Goal: Task Accomplishment & Management: Use online tool/utility

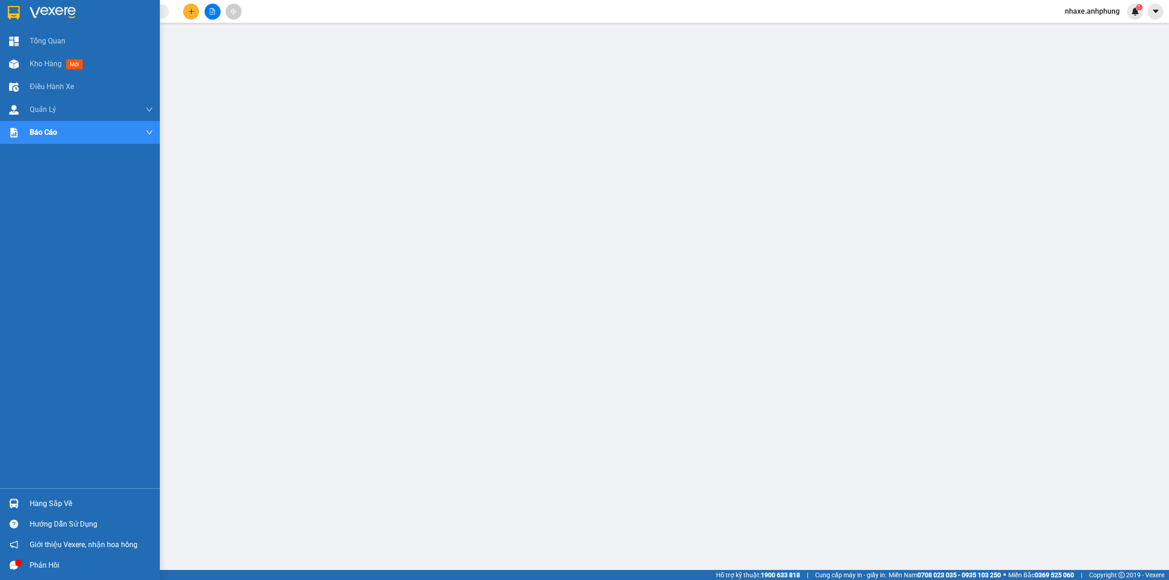
click at [50, 6] on img at bounding box center [53, 13] width 46 height 14
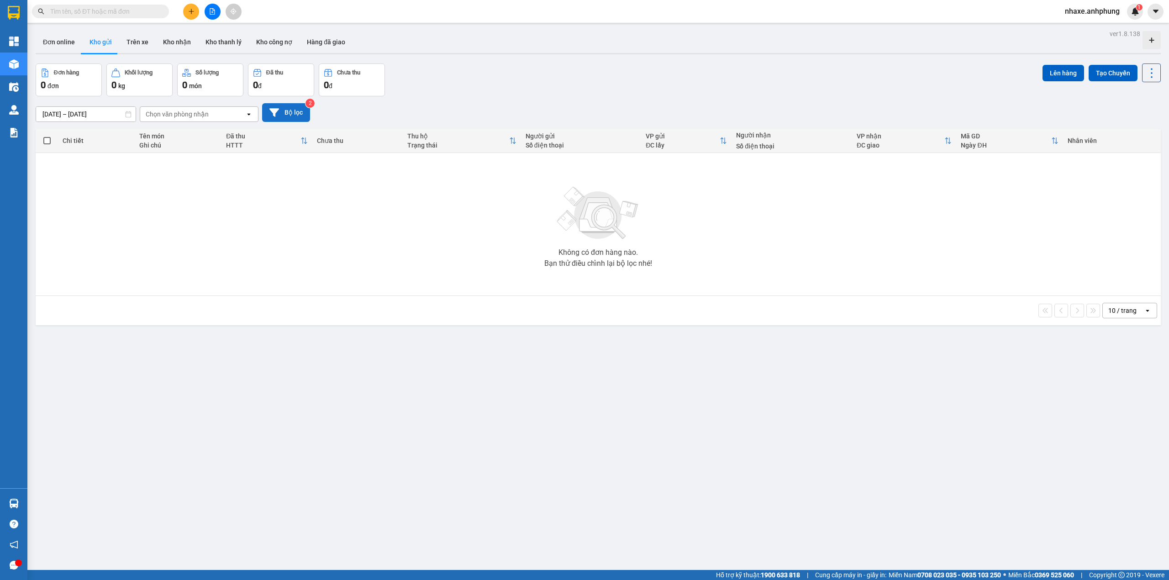
click at [297, 113] on button "Bộ lọc" at bounding box center [286, 112] width 48 height 19
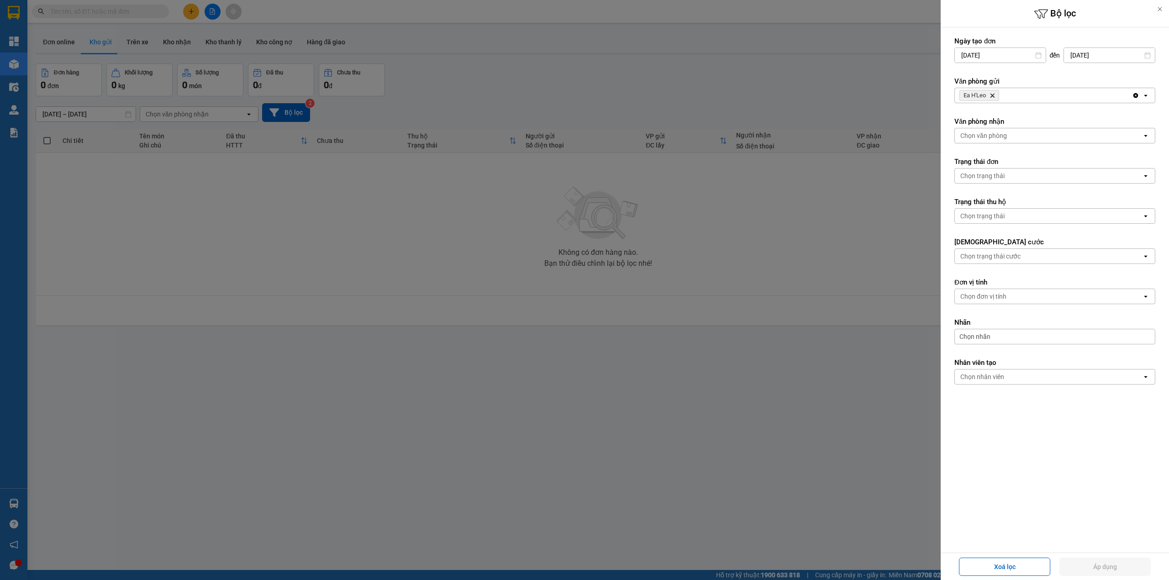
click at [992, 97] on icon "Ea H'Leo, close by backspace" at bounding box center [992, 96] width 4 height 4
click at [991, 93] on div "Chọn văn phòng" at bounding box center [983, 95] width 47 height 9
click at [986, 116] on span "Bến xe Miền Đông" at bounding box center [988, 115] width 55 height 9
click at [991, 135] on div "Chọn văn phòng" at bounding box center [983, 135] width 47 height 9
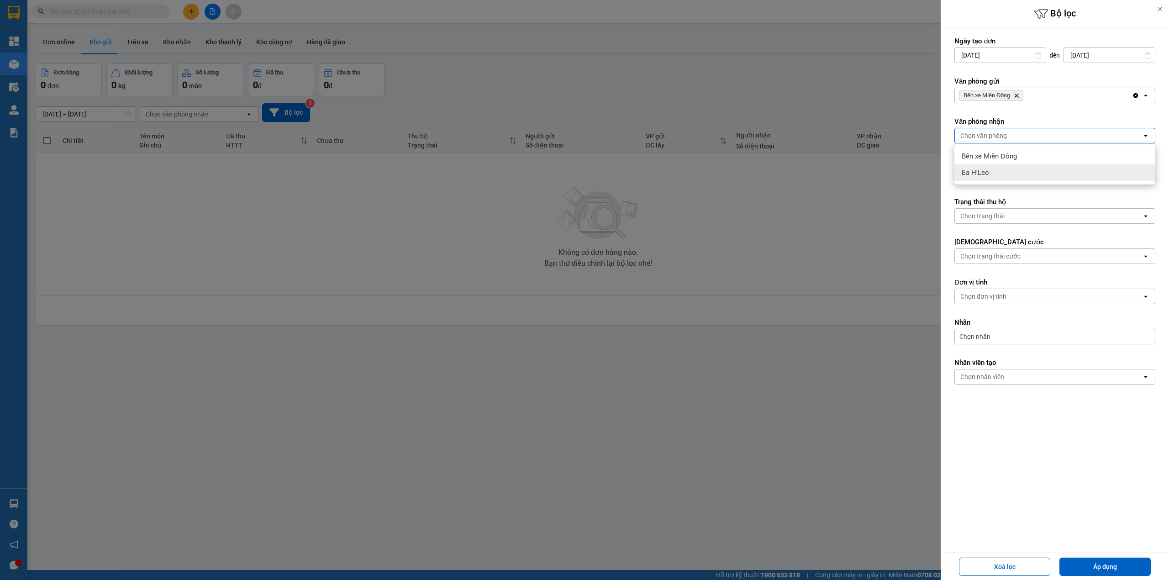
click at [988, 170] on div "Ea H'Leo" at bounding box center [1054, 172] width 201 height 16
click at [1099, 566] on button "Áp dụng" at bounding box center [1104, 566] width 91 height 18
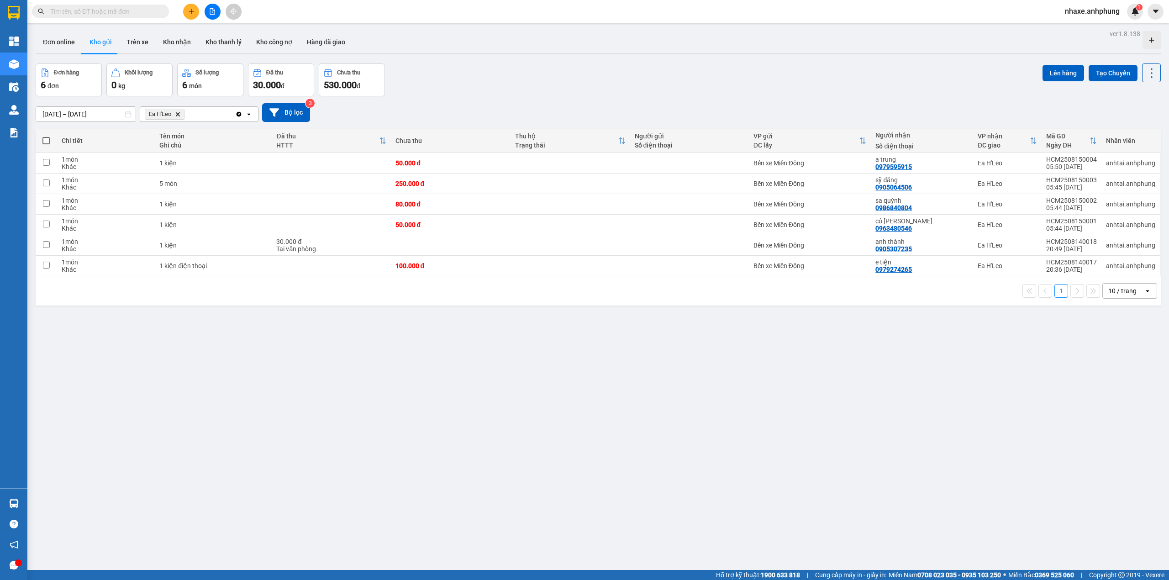
click at [46, 143] on span at bounding box center [45, 140] width 7 height 7
click at [46, 136] on input "checkbox" at bounding box center [46, 136] width 0 height 0
checkbox input "true"
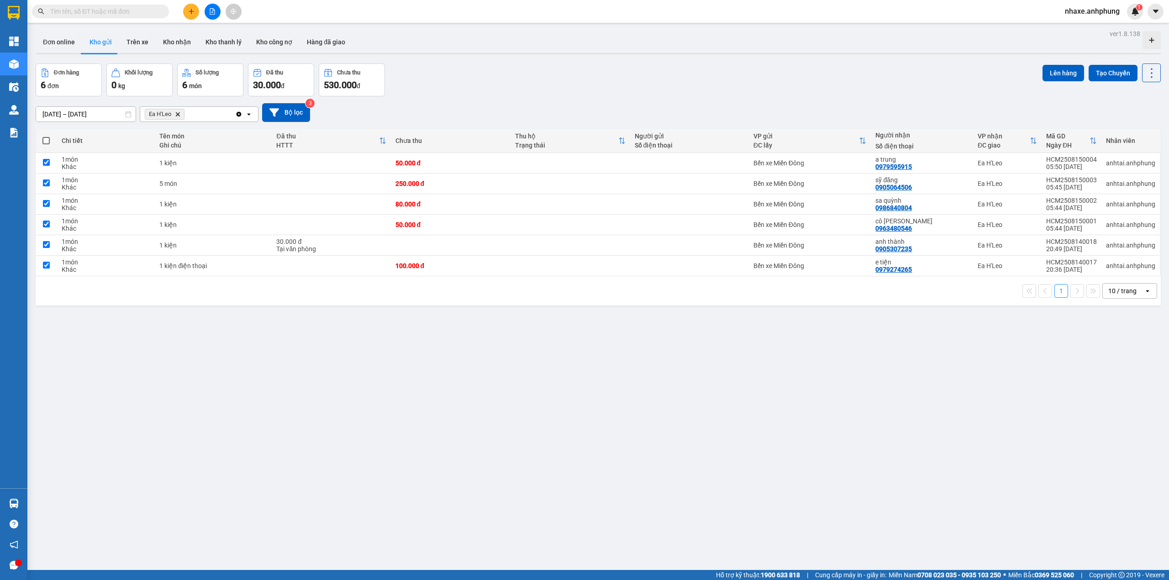
checkbox input "true"
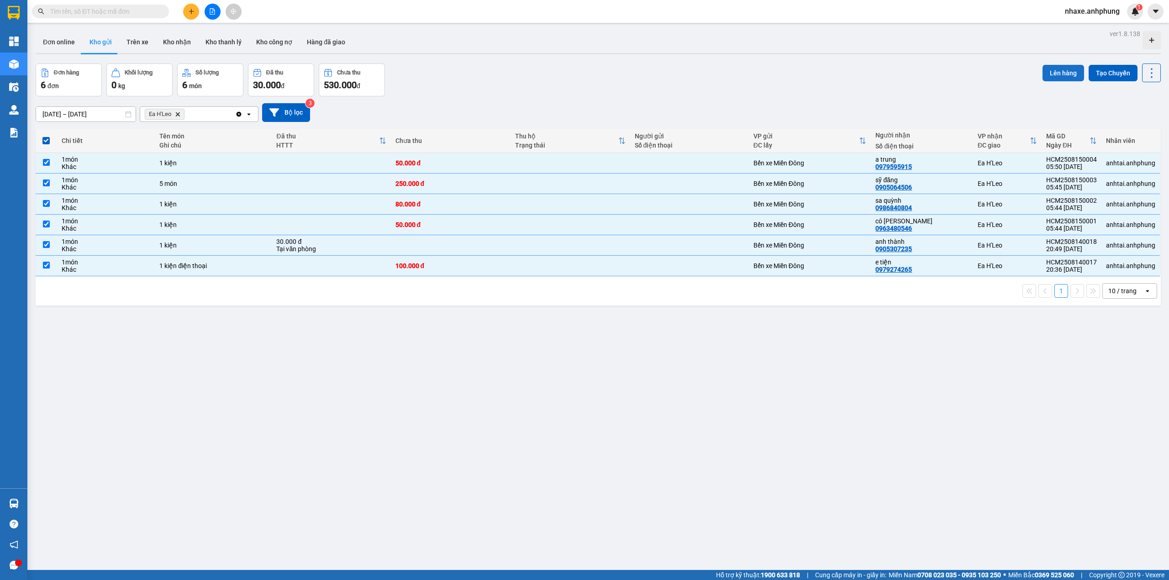
click at [1061, 75] on button "Lên hàng" at bounding box center [1063, 73] width 42 height 16
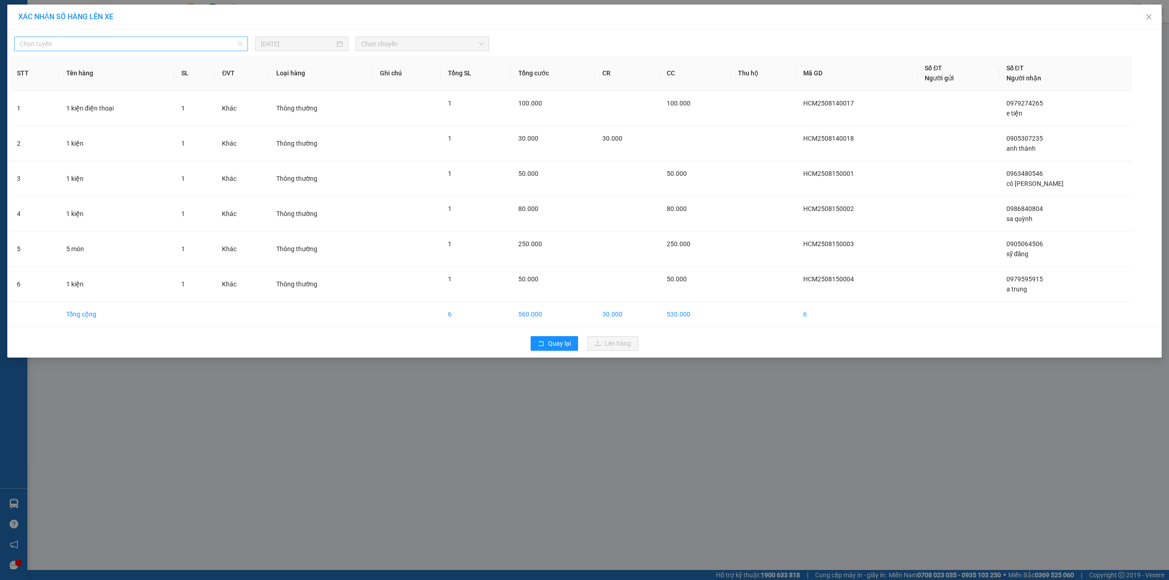
click at [100, 40] on span "Chọn tuyến" at bounding box center [131, 44] width 223 height 14
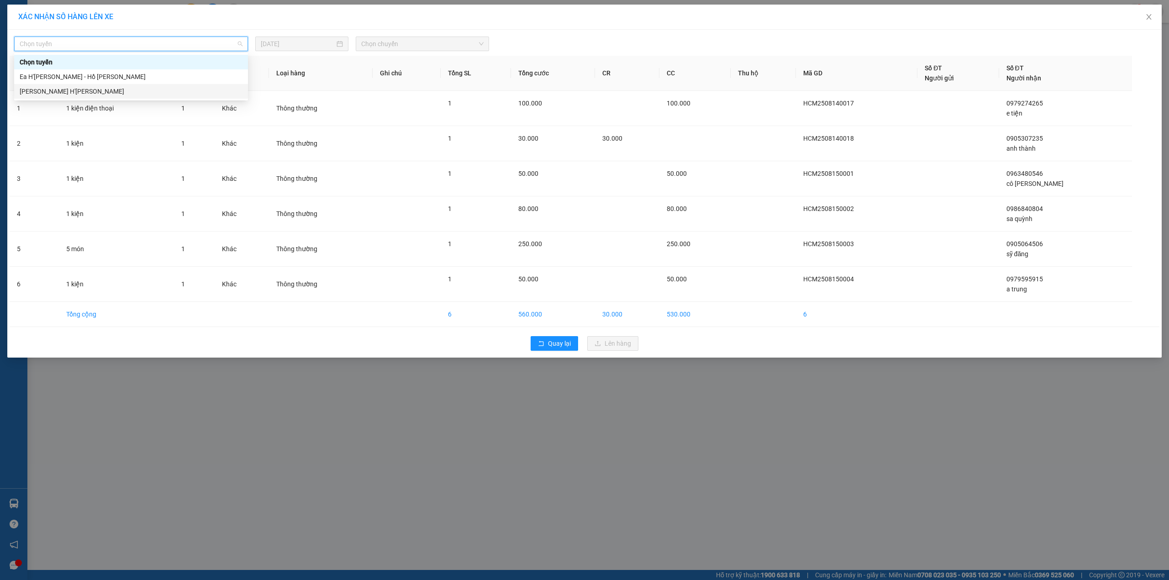
click at [59, 89] on div "[PERSON_NAME] H'[PERSON_NAME]" at bounding box center [131, 91] width 223 height 10
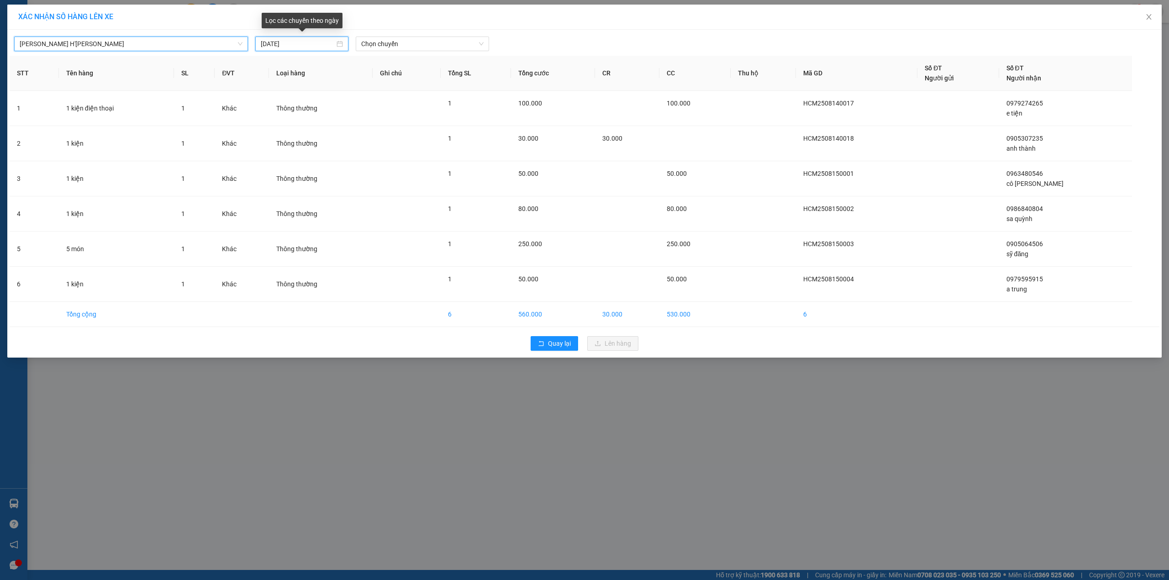
click at [298, 46] on input "[DATE]" at bounding box center [298, 44] width 74 height 10
click at [333, 124] on div "14" at bounding box center [334, 124] width 11 height 11
click at [333, 124] on td "Thông thường" at bounding box center [321, 108] width 104 height 35
type input "[DATE]"
click at [428, 45] on span "Chọn chuyến" at bounding box center [422, 44] width 122 height 14
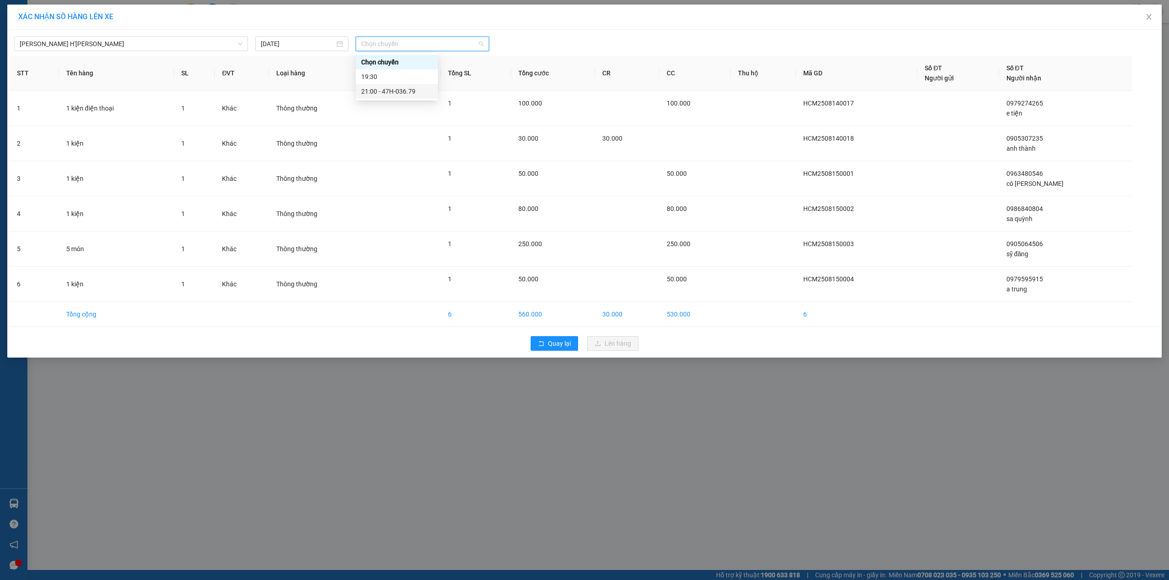
click at [399, 90] on div "21:00 - 47H-036.79" at bounding box center [396, 91] width 71 height 10
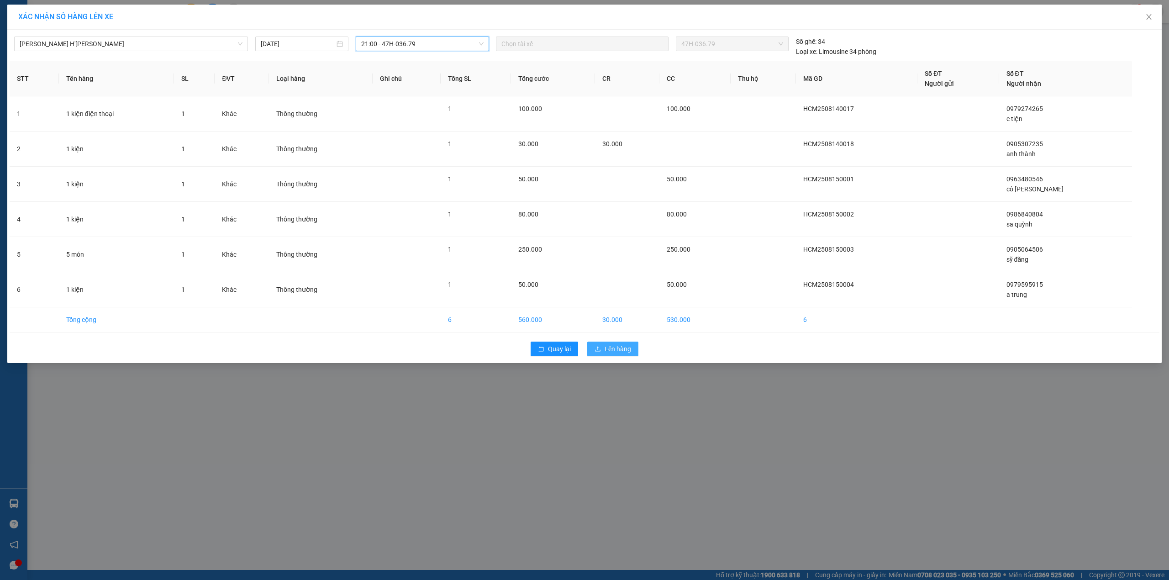
click at [612, 346] on span "Lên hàng" at bounding box center [617, 349] width 26 height 10
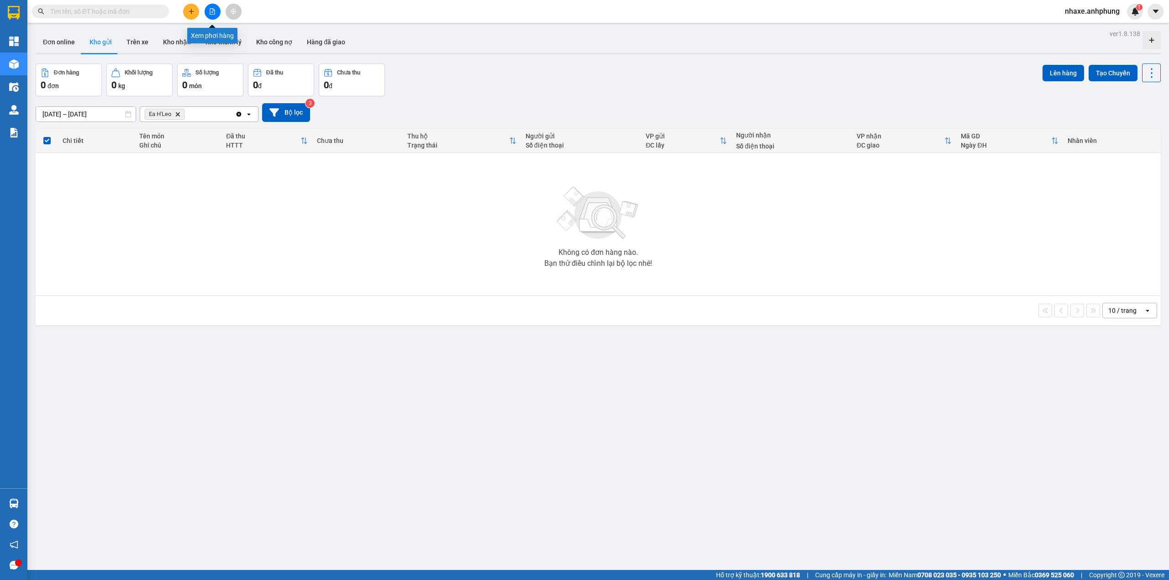
click at [209, 10] on icon "file-add" at bounding box center [212, 11] width 6 height 6
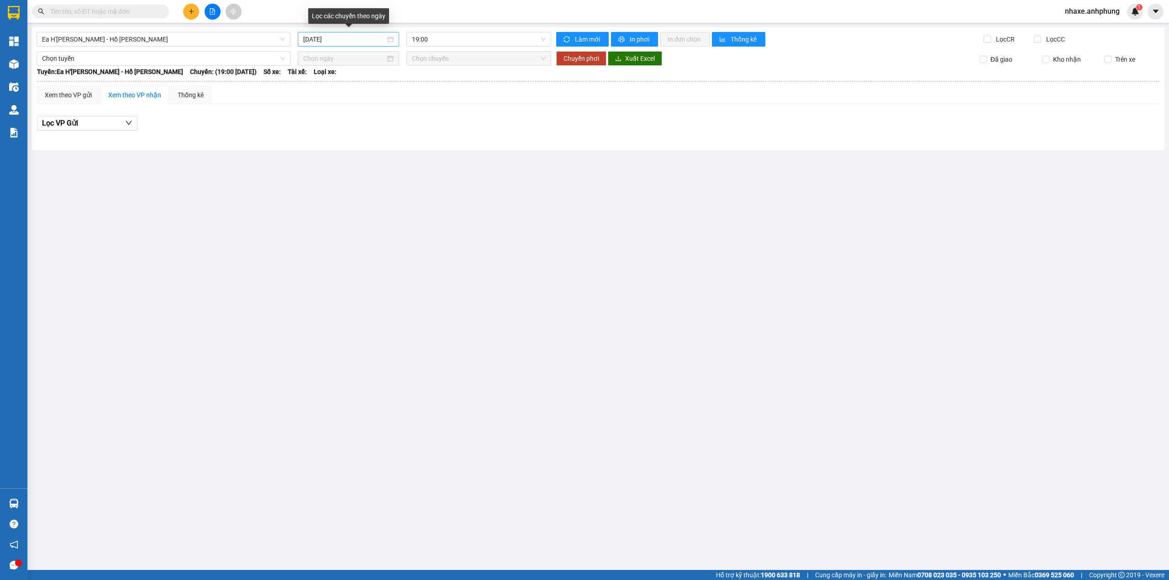
click at [355, 43] on input "[DATE]" at bounding box center [344, 39] width 82 height 10
click at [375, 119] on div "14" at bounding box center [377, 120] width 11 height 11
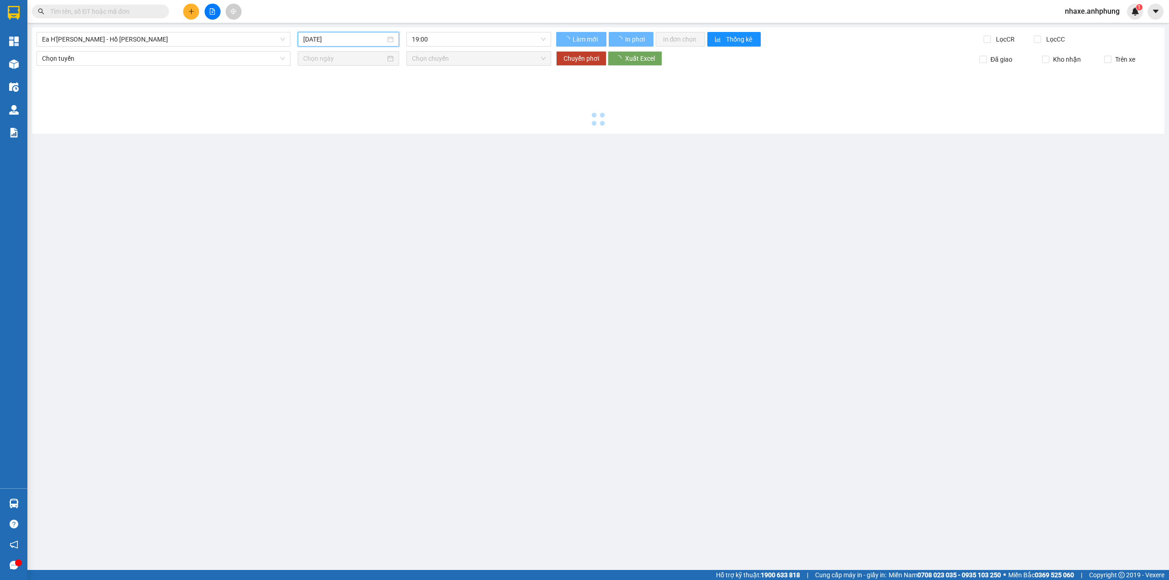
type input "[DATE]"
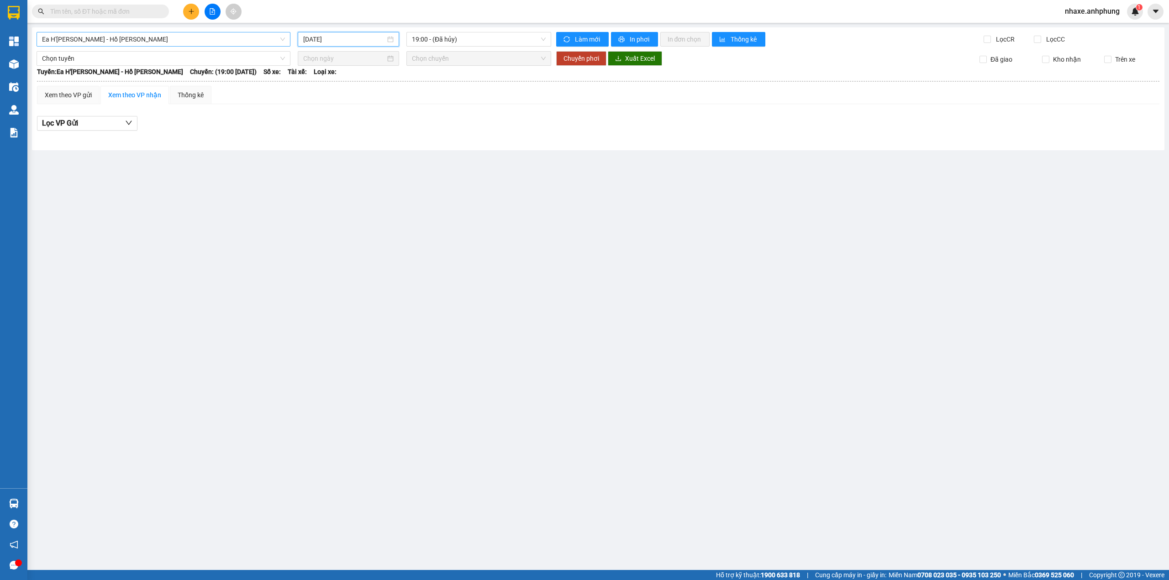
click at [181, 35] on span "Ea H'[PERSON_NAME] - Hồ [PERSON_NAME]" at bounding box center [163, 39] width 243 height 14
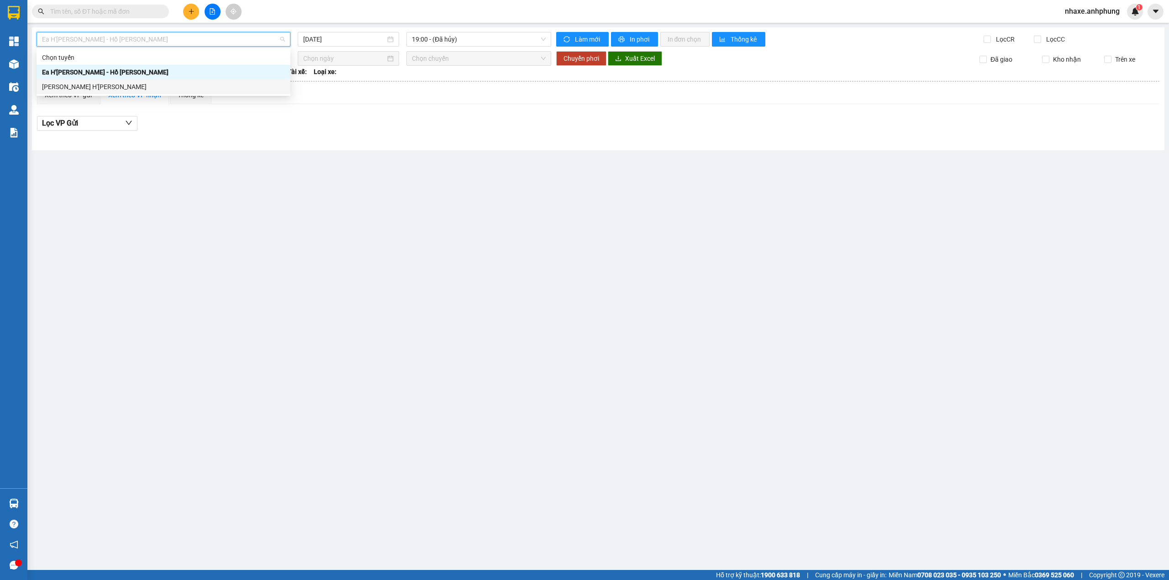
click at [135, 90] on div "[PERSON_NAME] H'[PERSON_NAME]" at bounding box center [163, 87] width 243 height 10
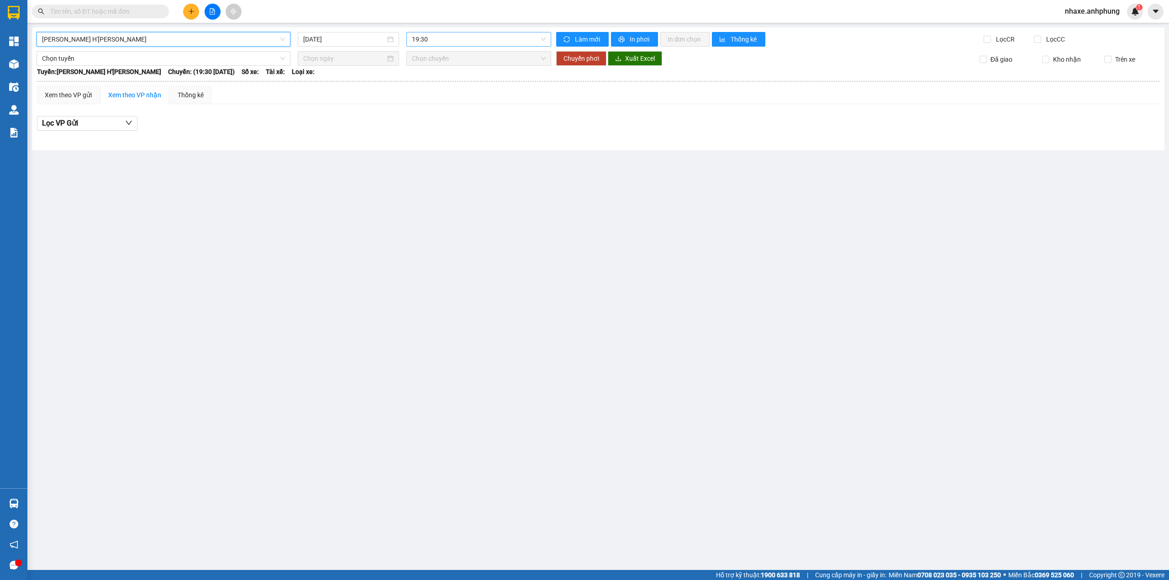
click at [468, 43] on span "19:30" at bounding box center [479, 39] width 134 height 14
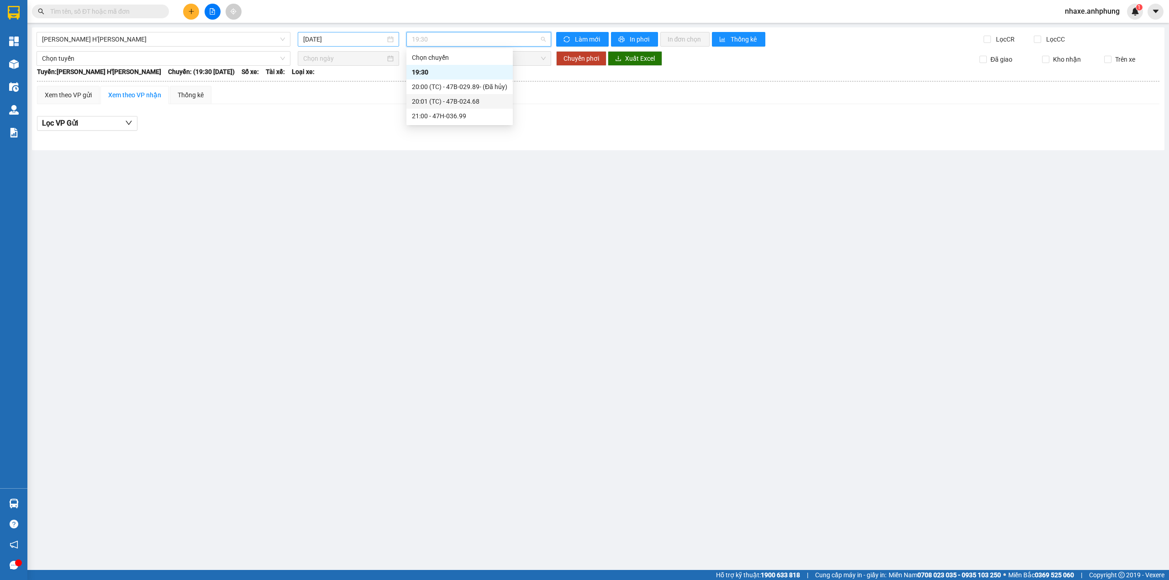
click at [343, 39] on input "[DATE]" at bounding box center [344, 39] width 82 height 10
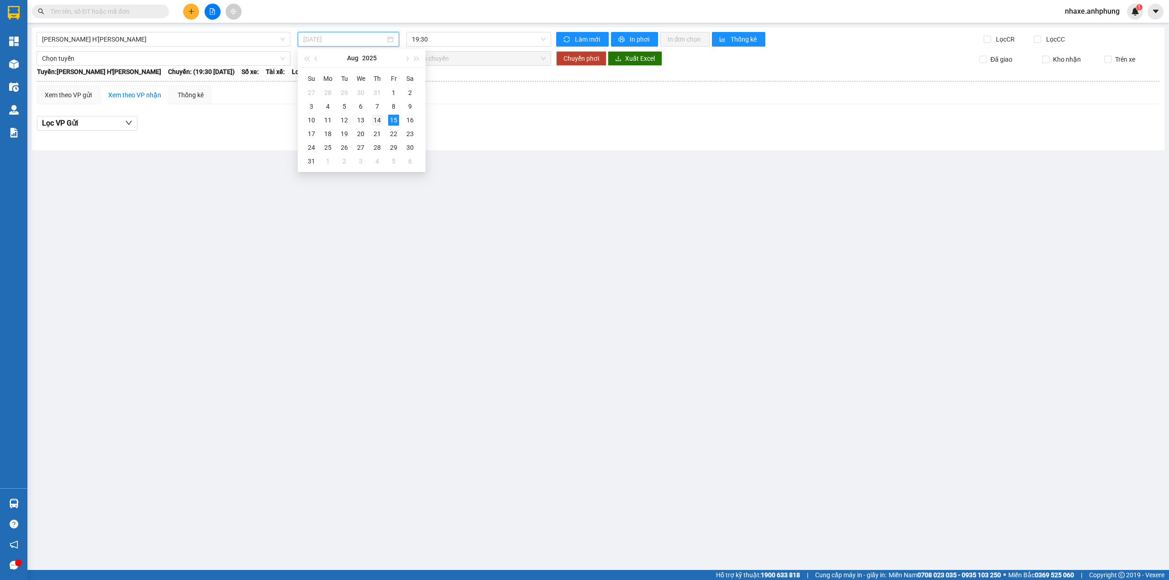
click at [376, 121] on div "14" at bounding box center [377, 120] width 11 height 11
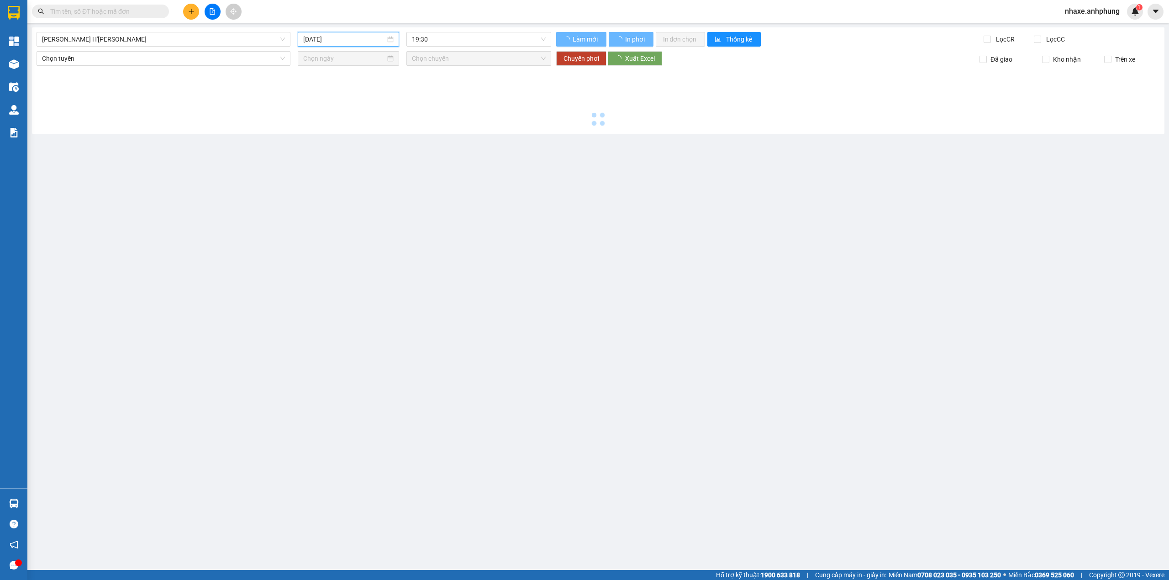
type input "[DATE]"
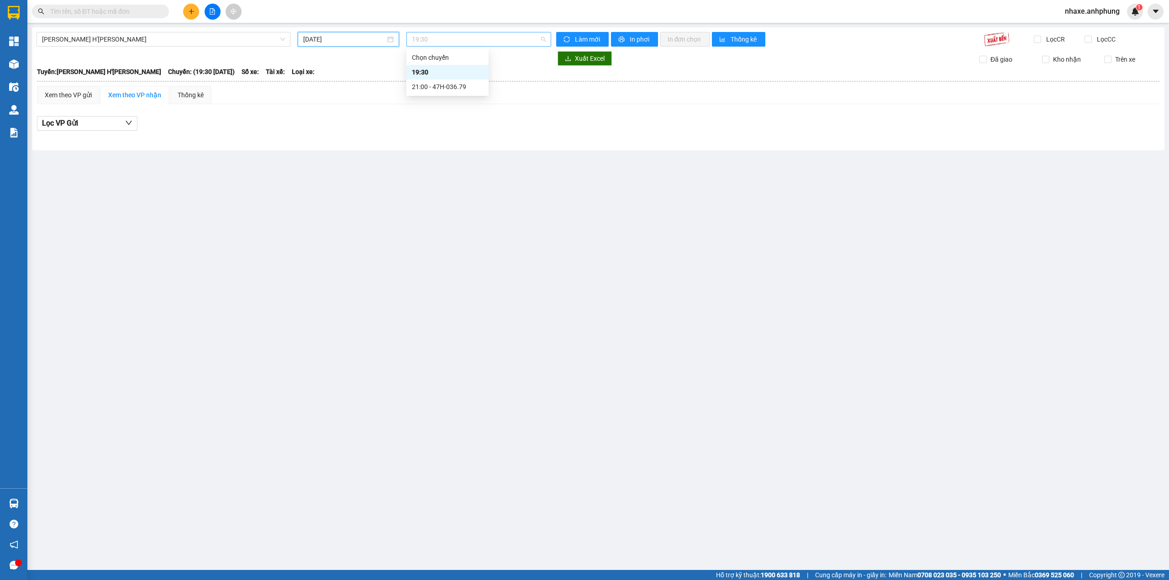
click at [465, 39] on span "19:30" at bounding box center [479, 39] width 134 height 14
click at [466, 85] on div "21:00 - 47H-036.79" at bounding box center [447, 87] width 71 height 10
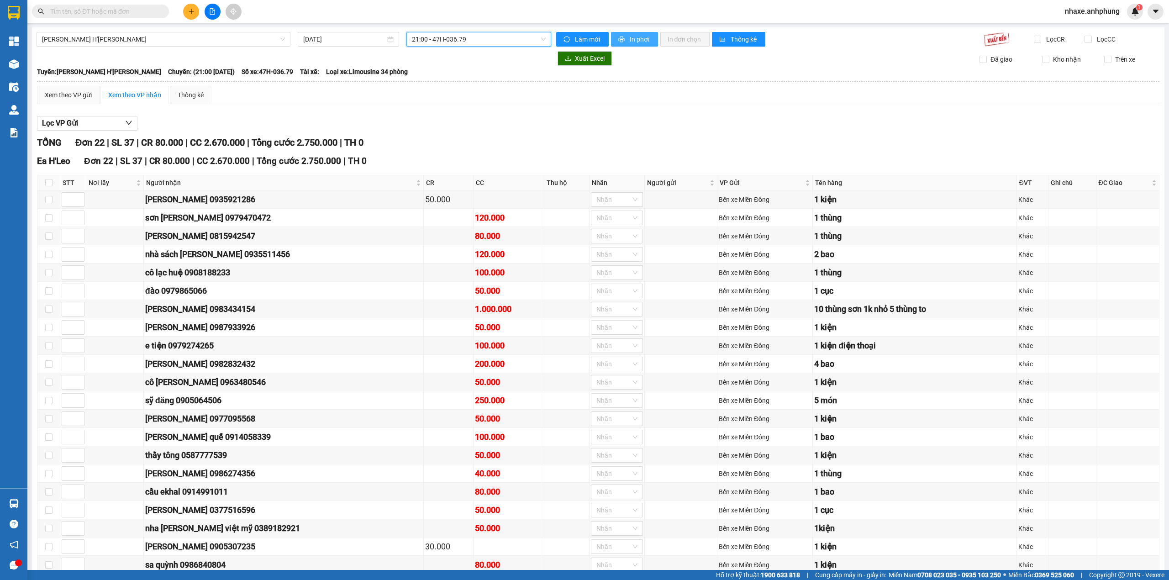
click at [629, 37] on span "In phơi" at bounding box center [639, 39] width 21 height 10
